Goal: Task Accomplishment & Management: Complete application form

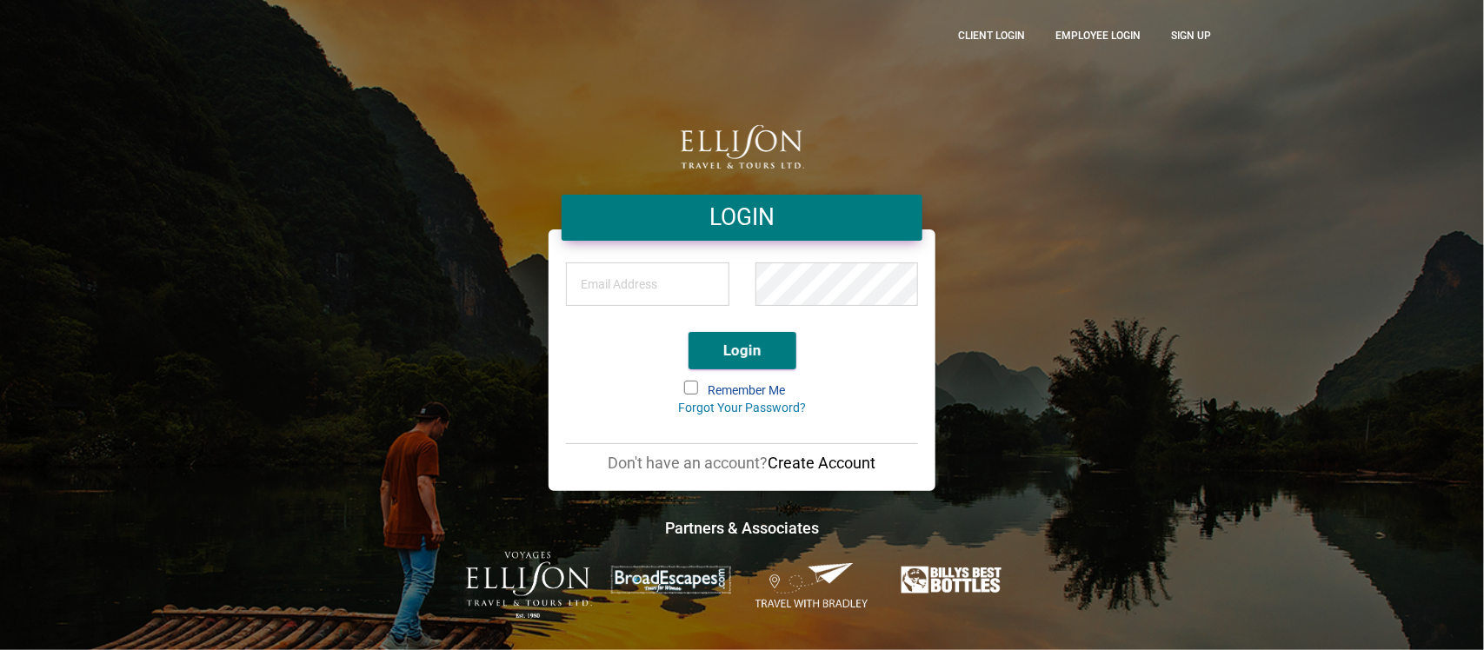
click at [661, 282] on input "email" at bounding box center [647, 283] width 163 height 43
type input "[PERSON_NAME][EMAIL_ADDRESS][DOMAIN_NAME]"
click at [743, 354] on button "Login" at bounding box center [742, 350] width 108 height 37
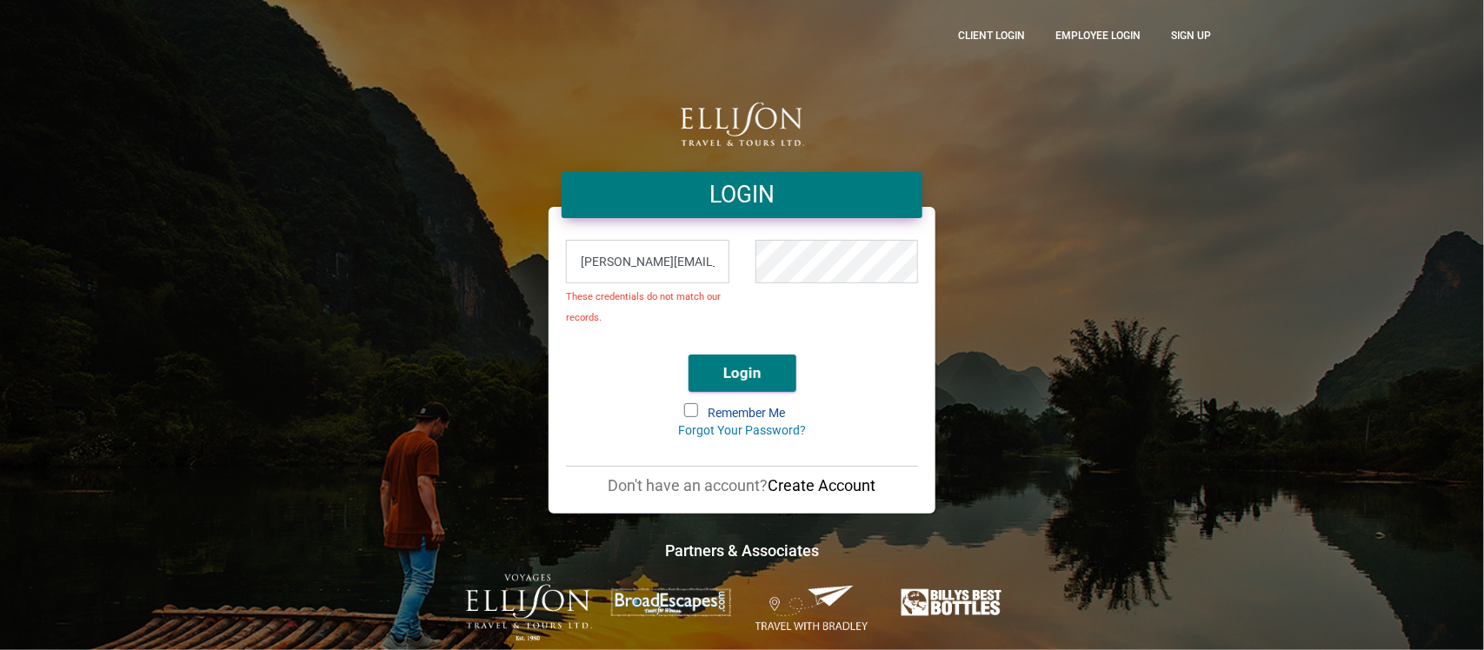
click at [694, 406] on span at bounding box center [691, 410] width 14 height 14
click at [686, 405] on input "Remember Me" at bounding box center [686, 405] width 0 height 0
click at [754, 359] on button "Login" at bounding box center [742, 373] width 108 height 37
click at [1053, 240] on div "LOGIN cathye@ellisontravel.com These credentials do not match our records. Logi…" at bounding box center [742, 326] width 991 height 634
